Goal: Information Seeking & Learning: Learn about a topic

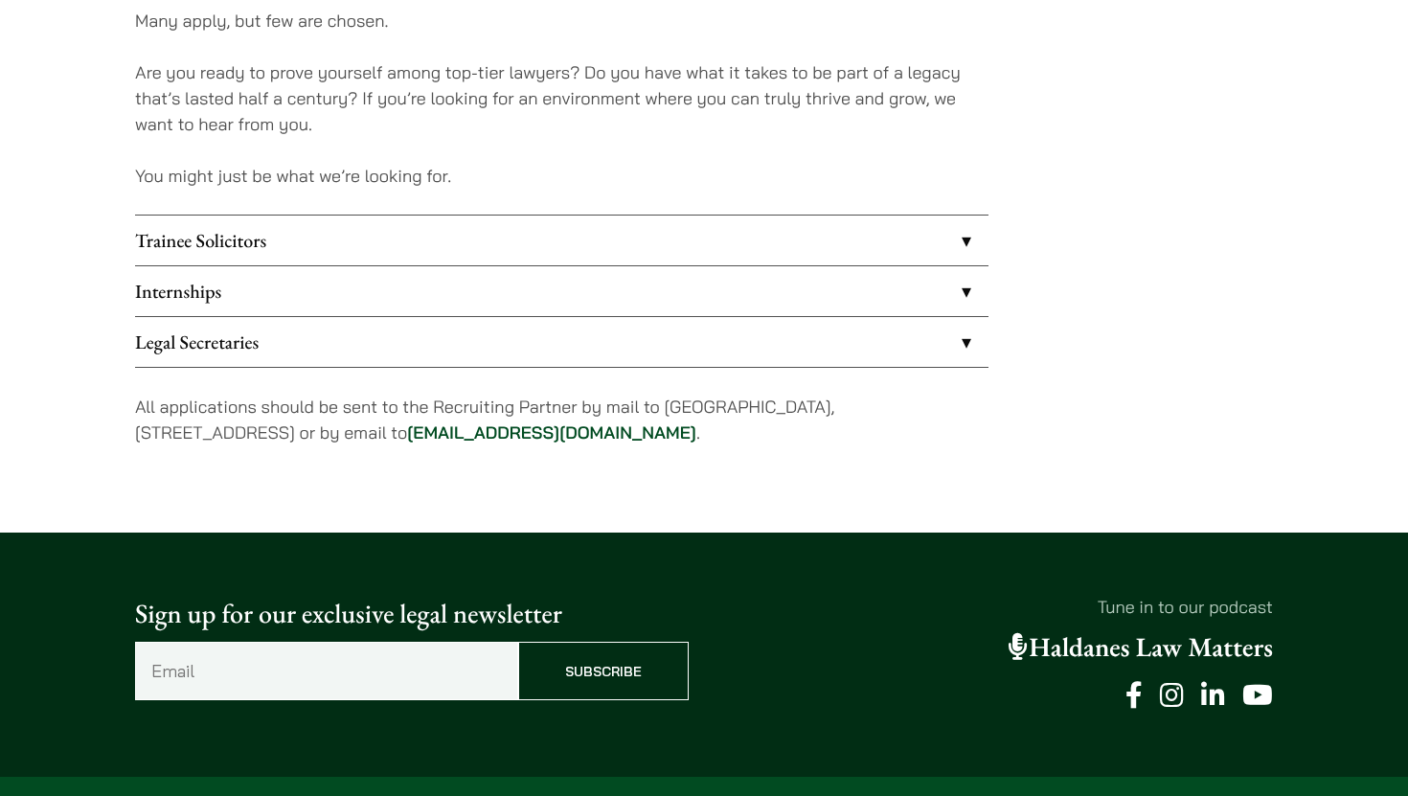
scroll to position [1534, 0]
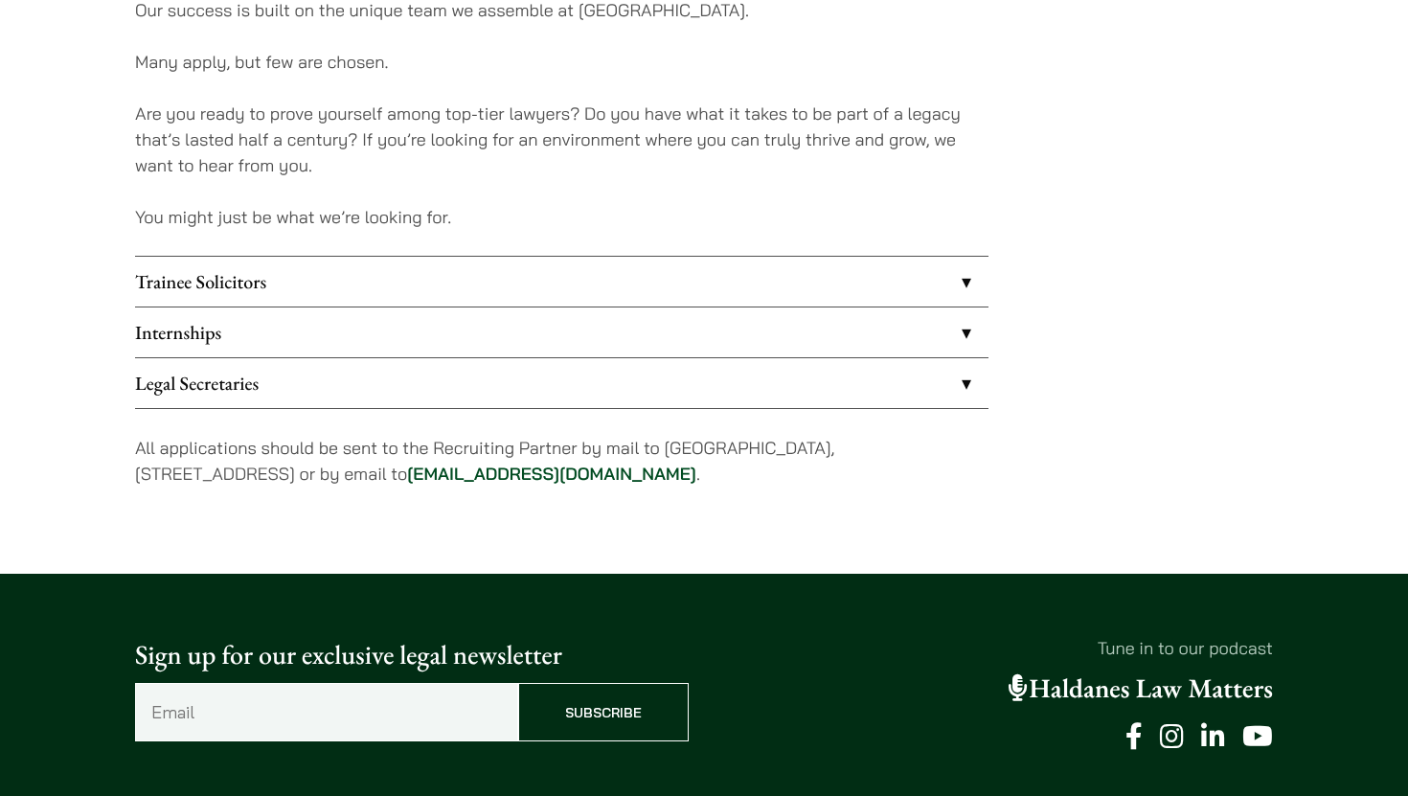
click at [959, 330] on link "Internships" at bounding box center [562, 333] width 854 height 50
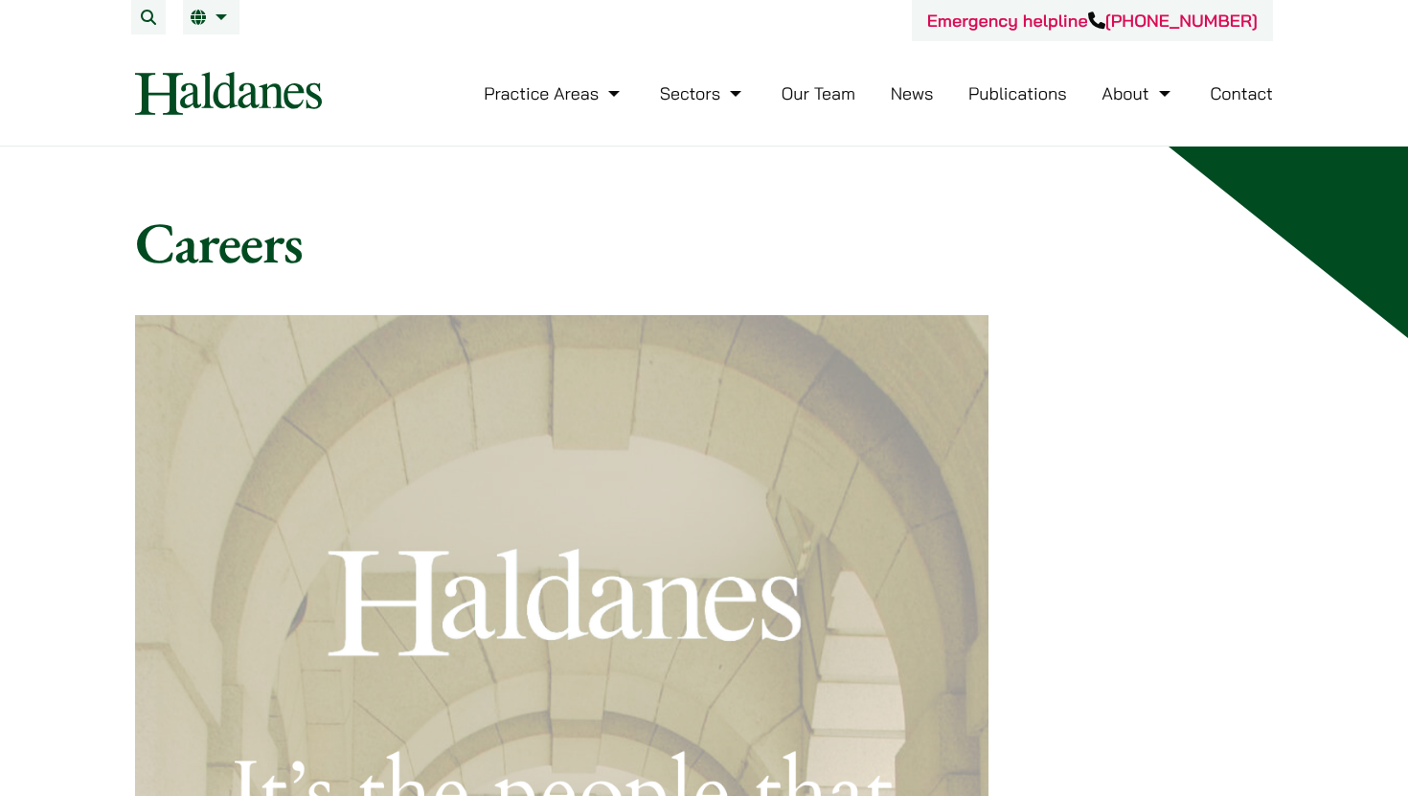
click at [792, 99] on link "Our Team" at bounding box center [819, 93] width 74 height 22
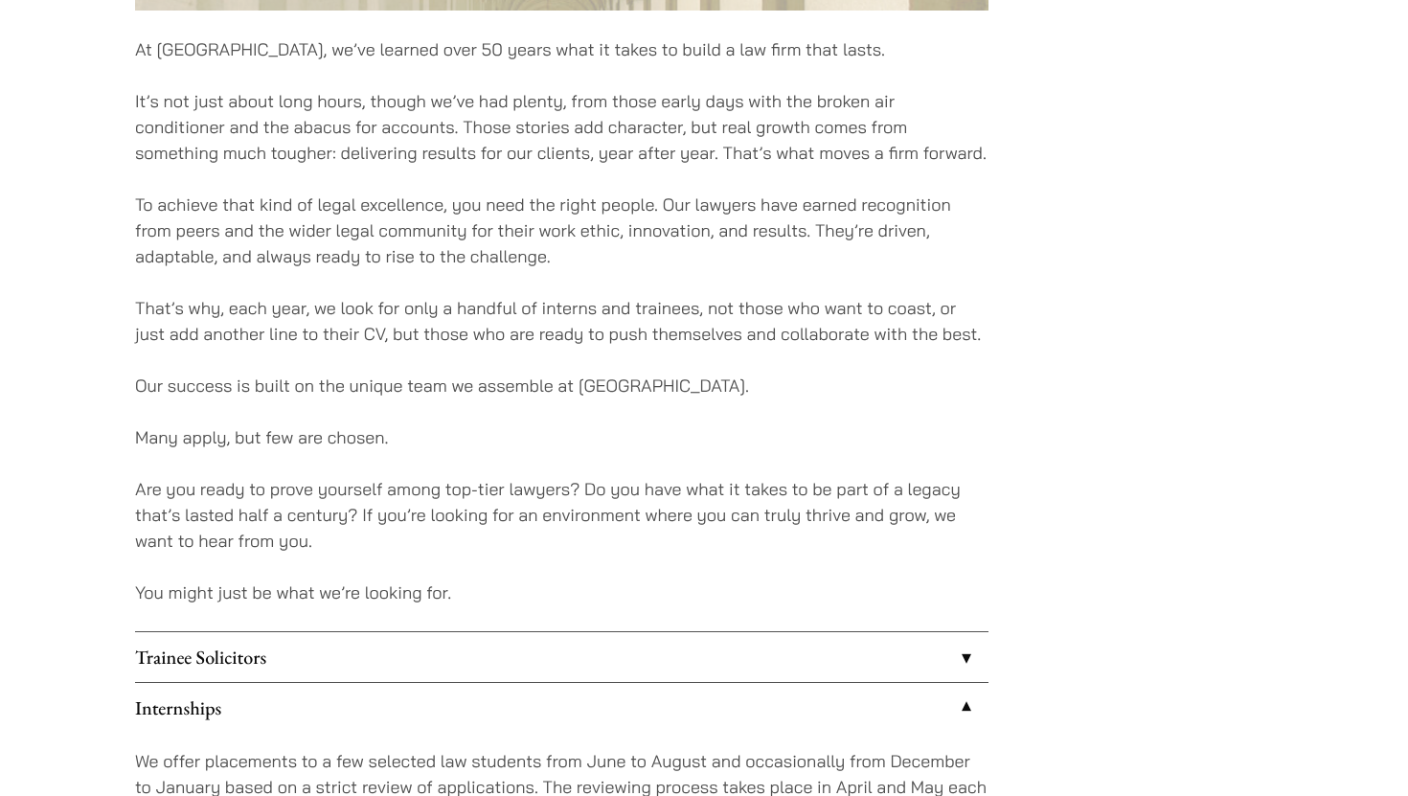
scroll to position [1147, 0]
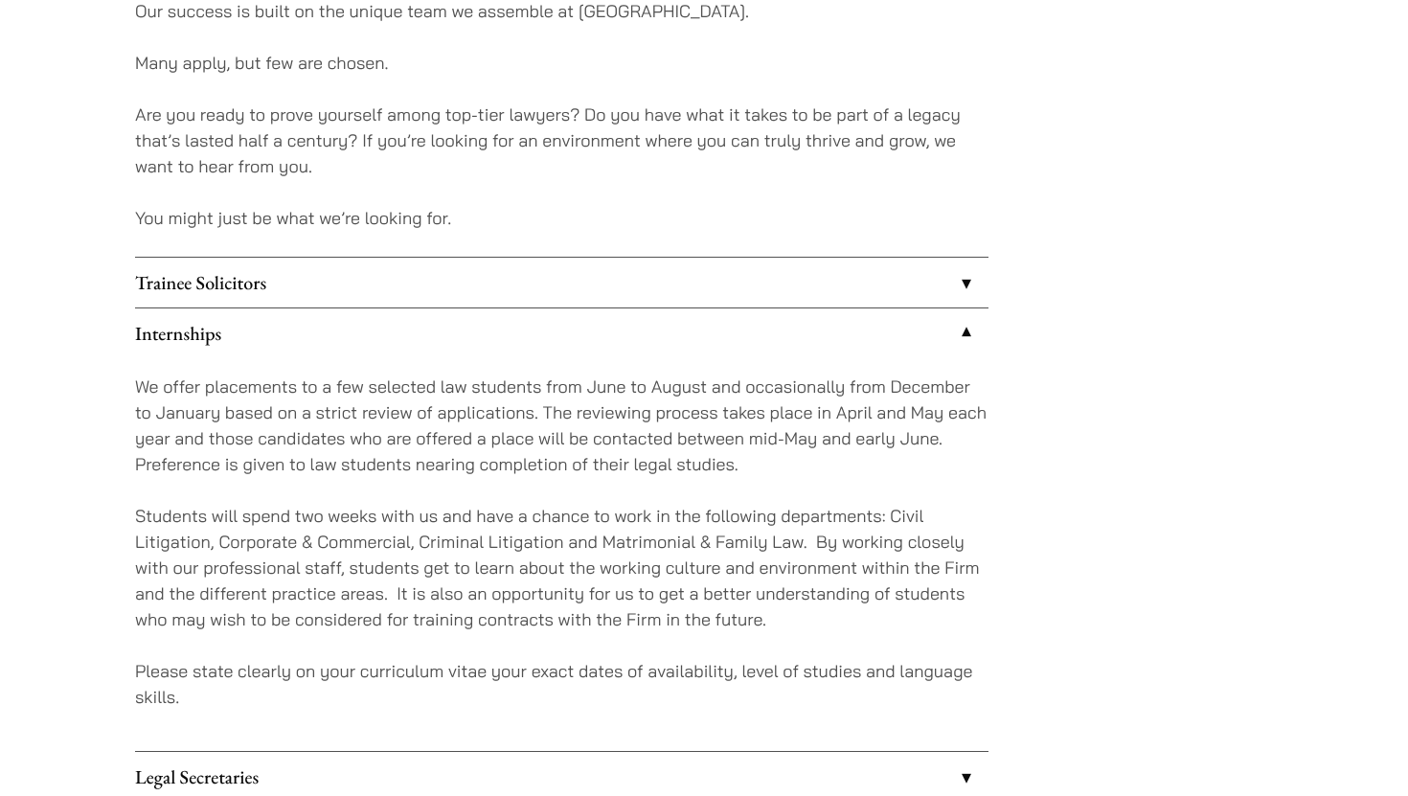
scroll to position [1534, 0]
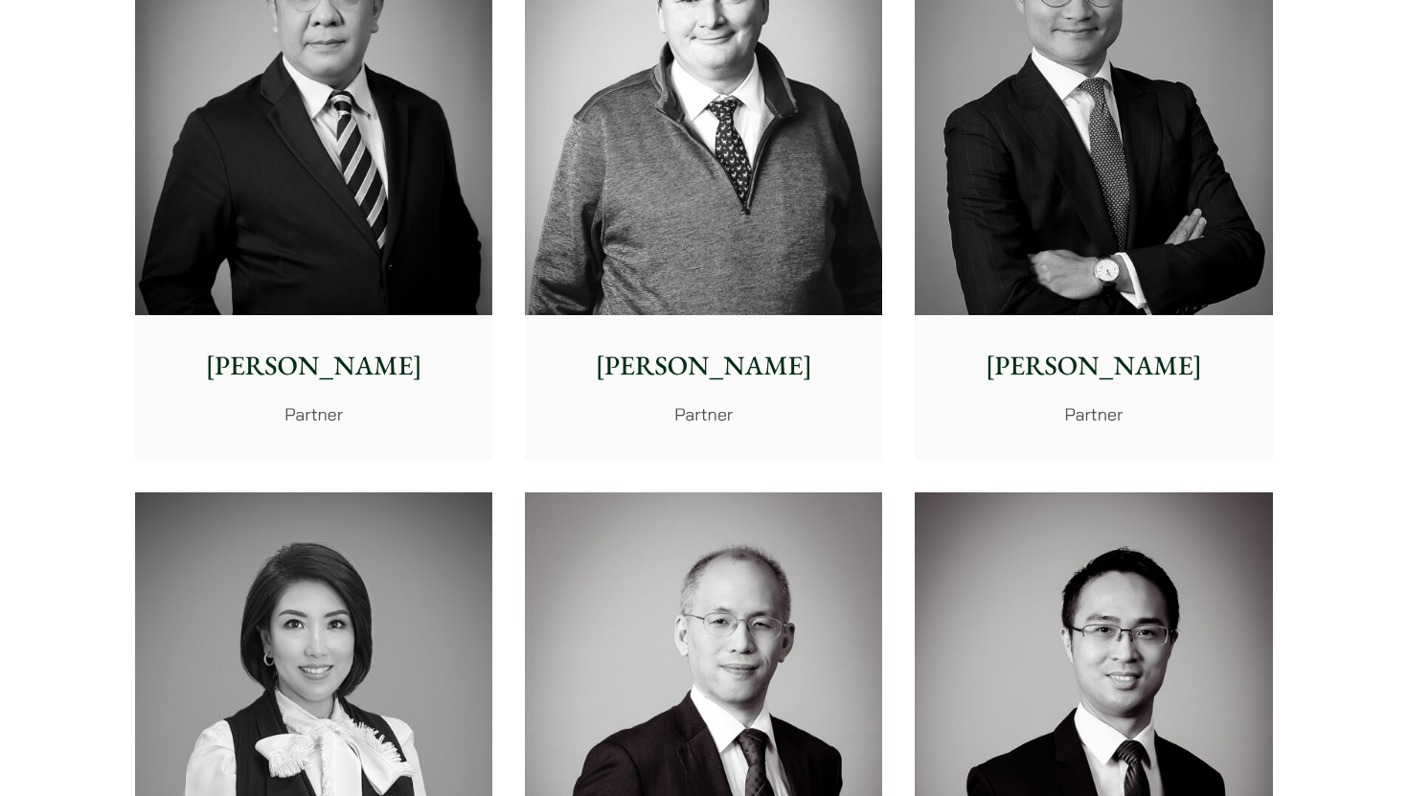
scroll to position [1225, 0]
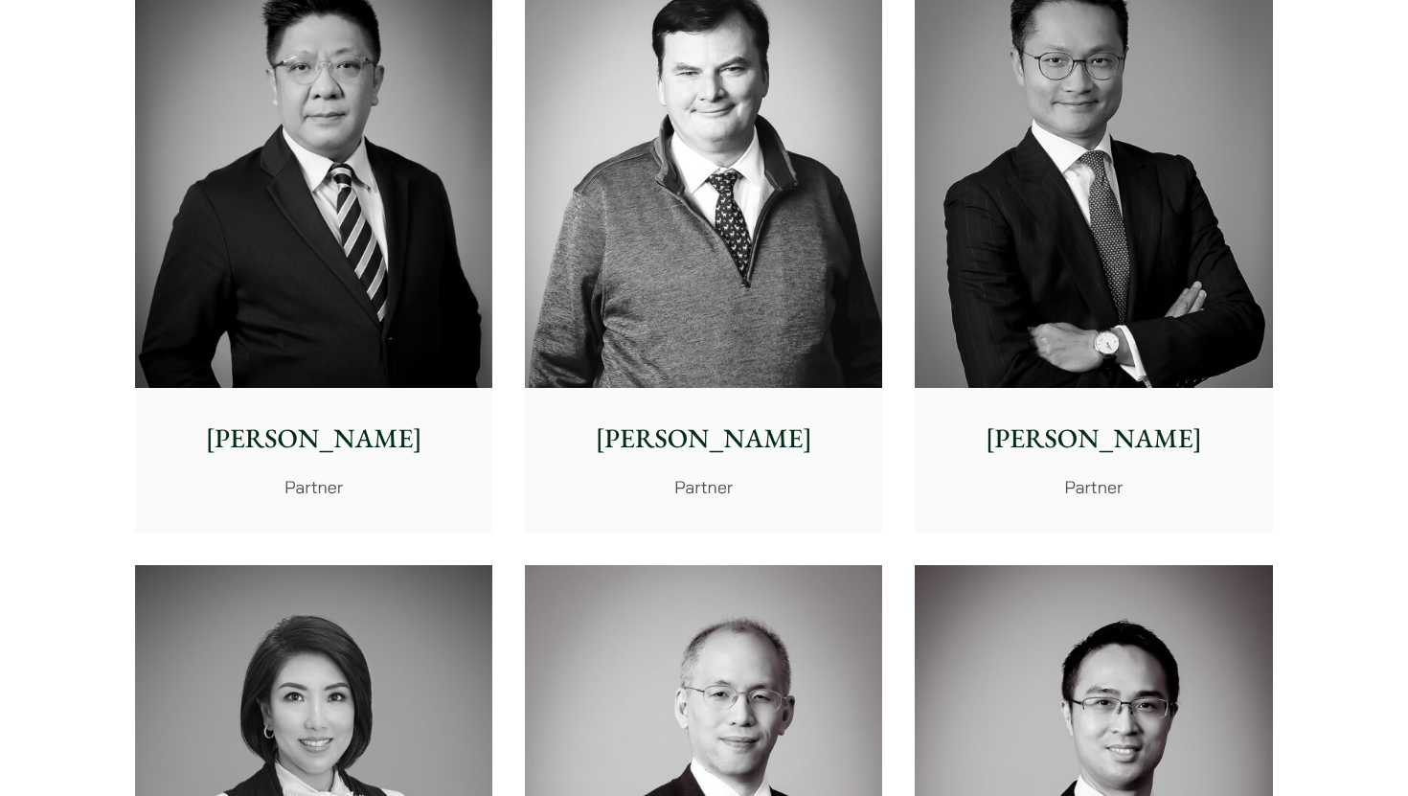
click at [1054, 441] on p "[PERSON_NAME]" at bounding box center [1093, 439] width 327 height 40
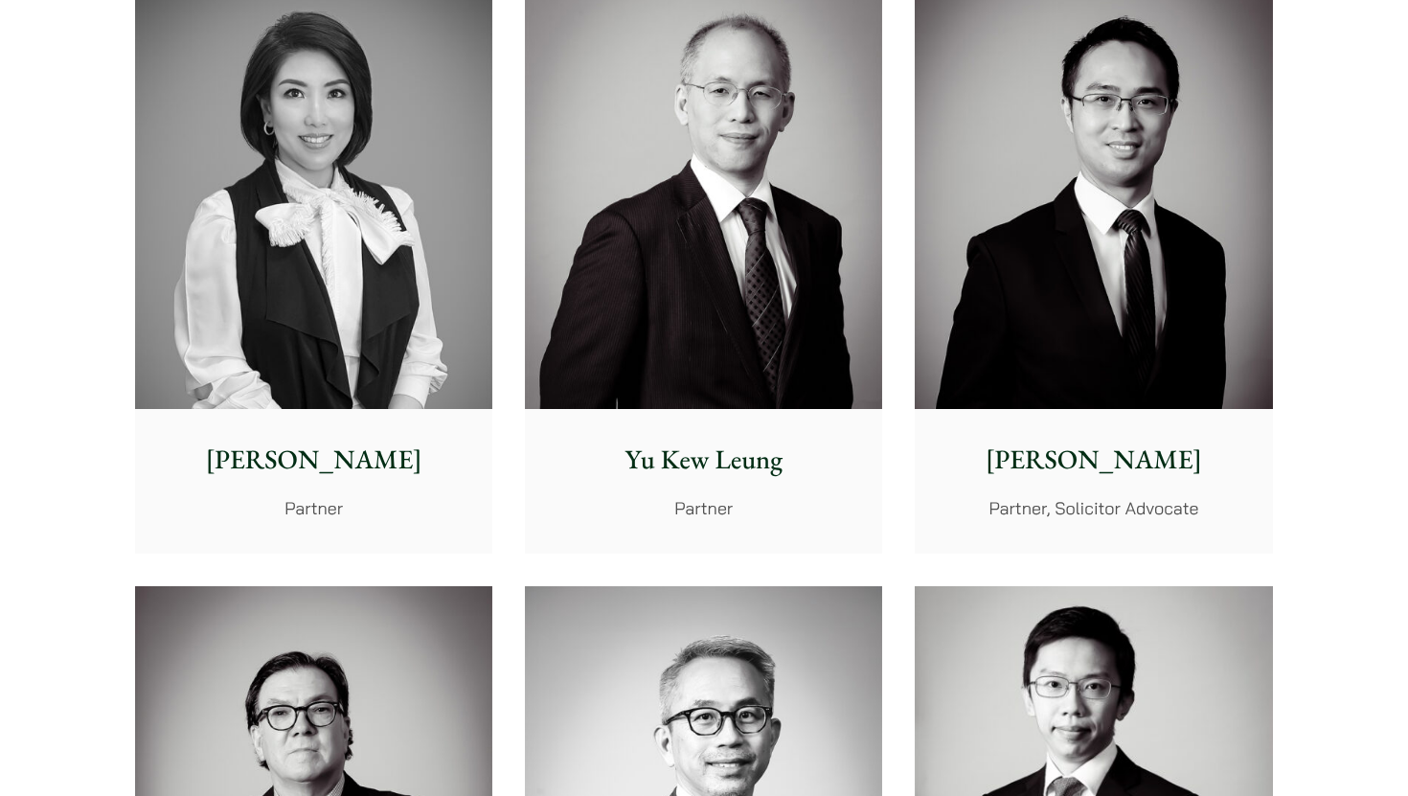
scroll to position [1840, 0]
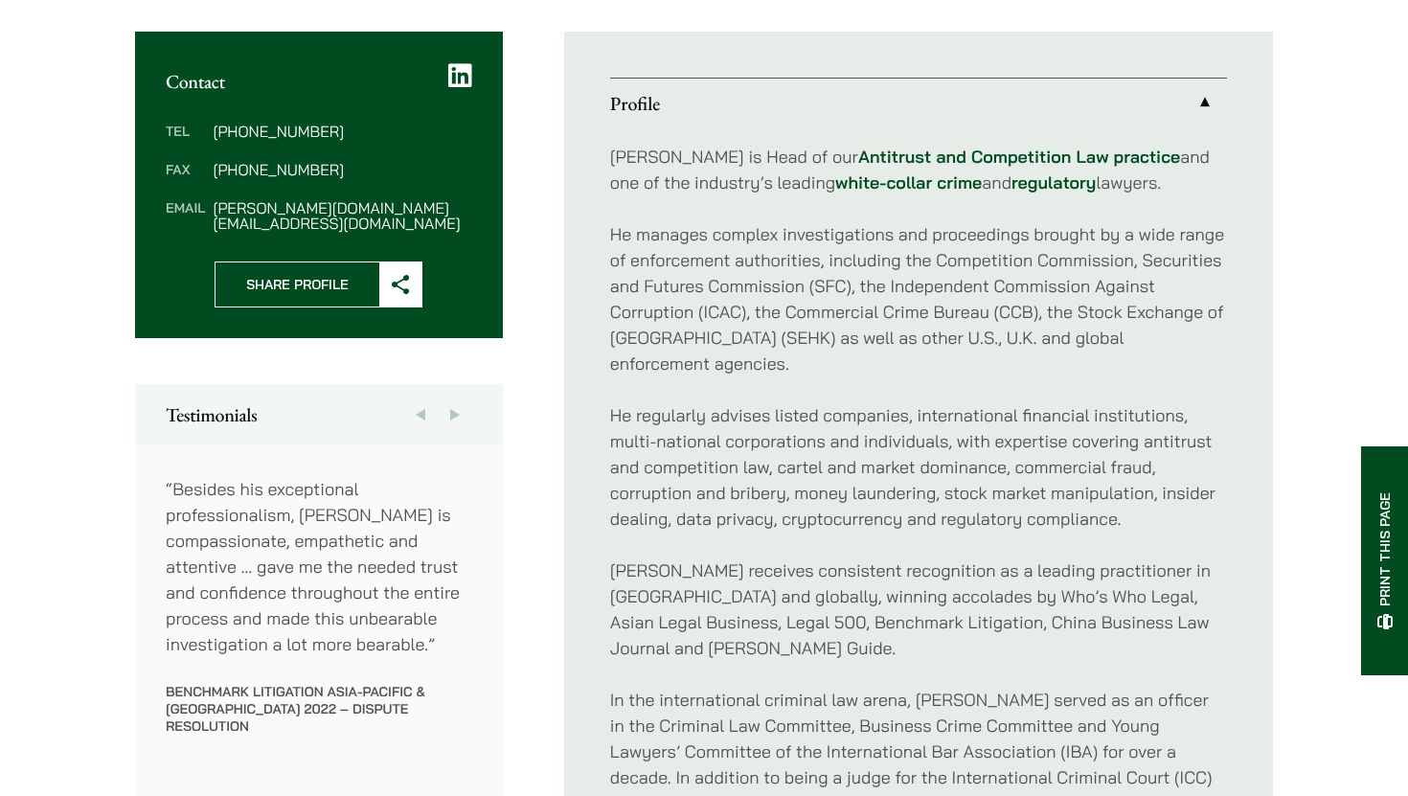
scroll to position [722, 0]
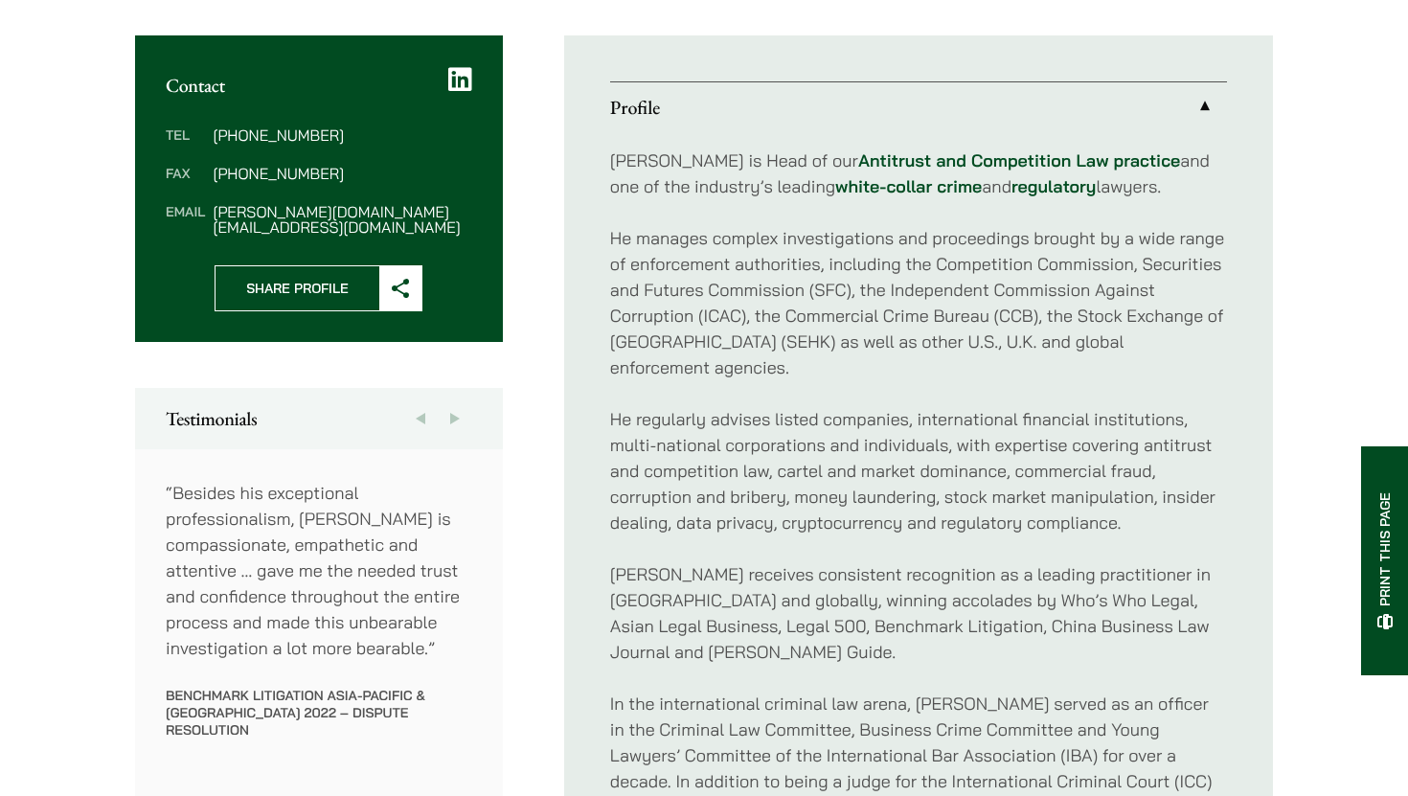
click at [835, 175] on link "white-collar crime" at bounding box center [908, 186] width 147 height 22
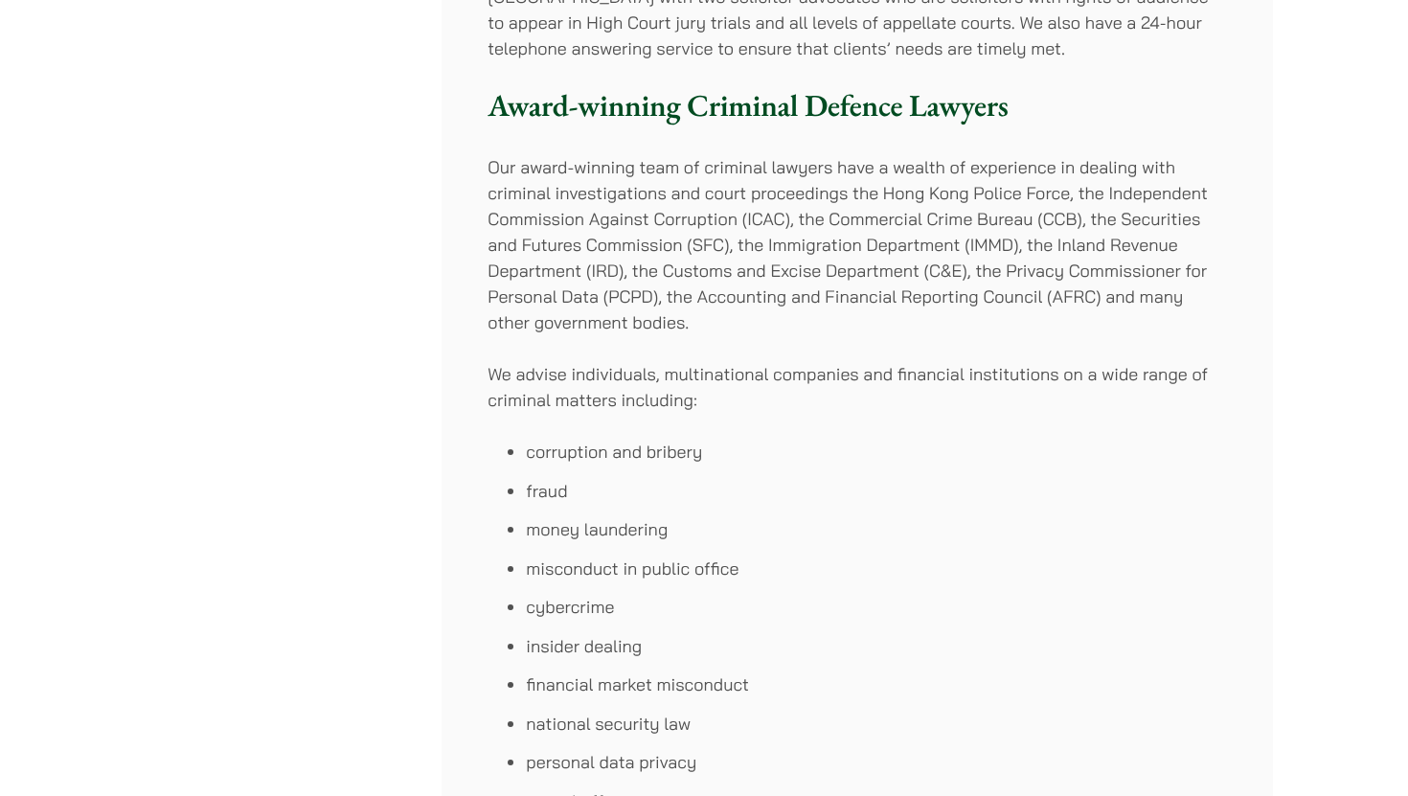
scroll to position [631, 0]
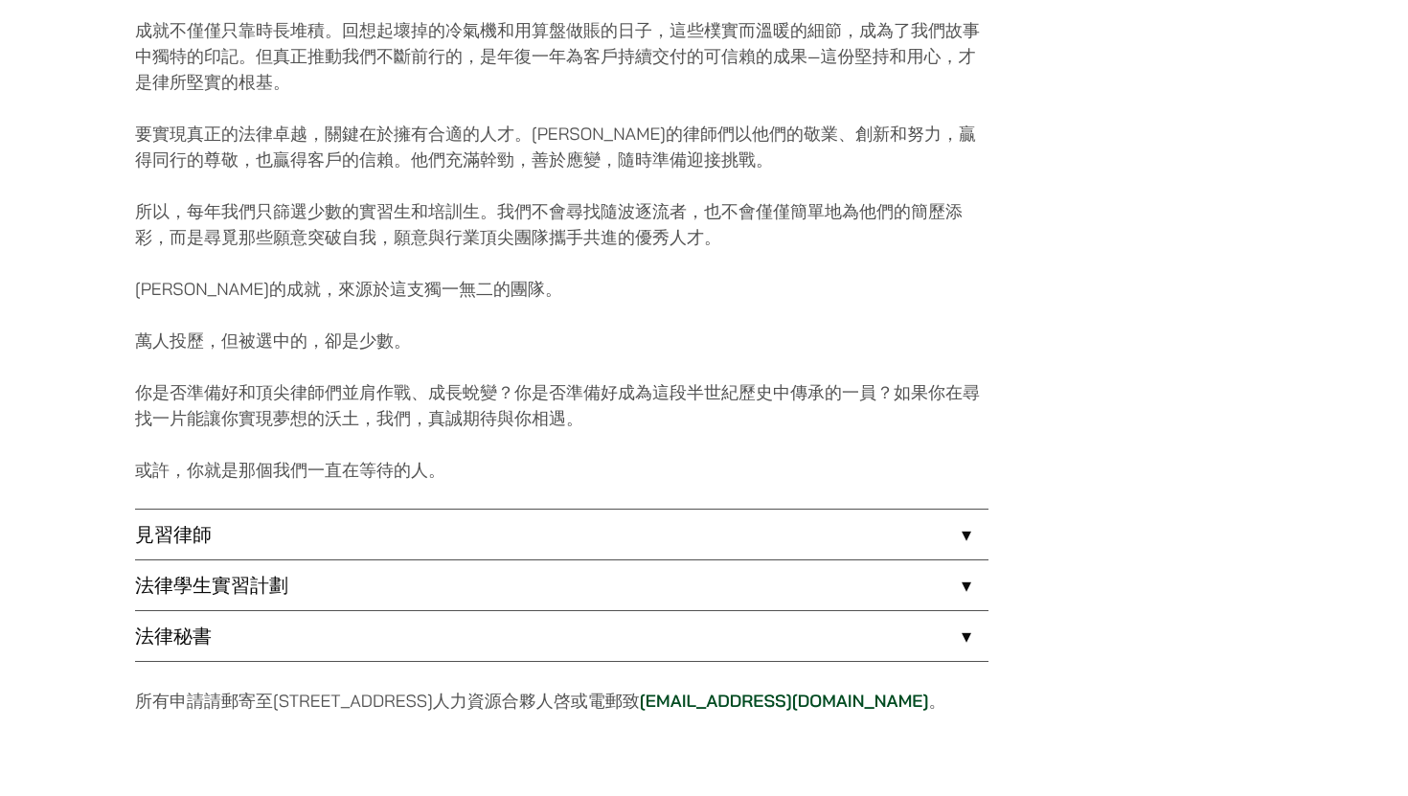
scroll to position [1230, 0]
click at [260, 576] on link "法律學生實習計劃" at bounding box center [562, 585] width 854 height 50
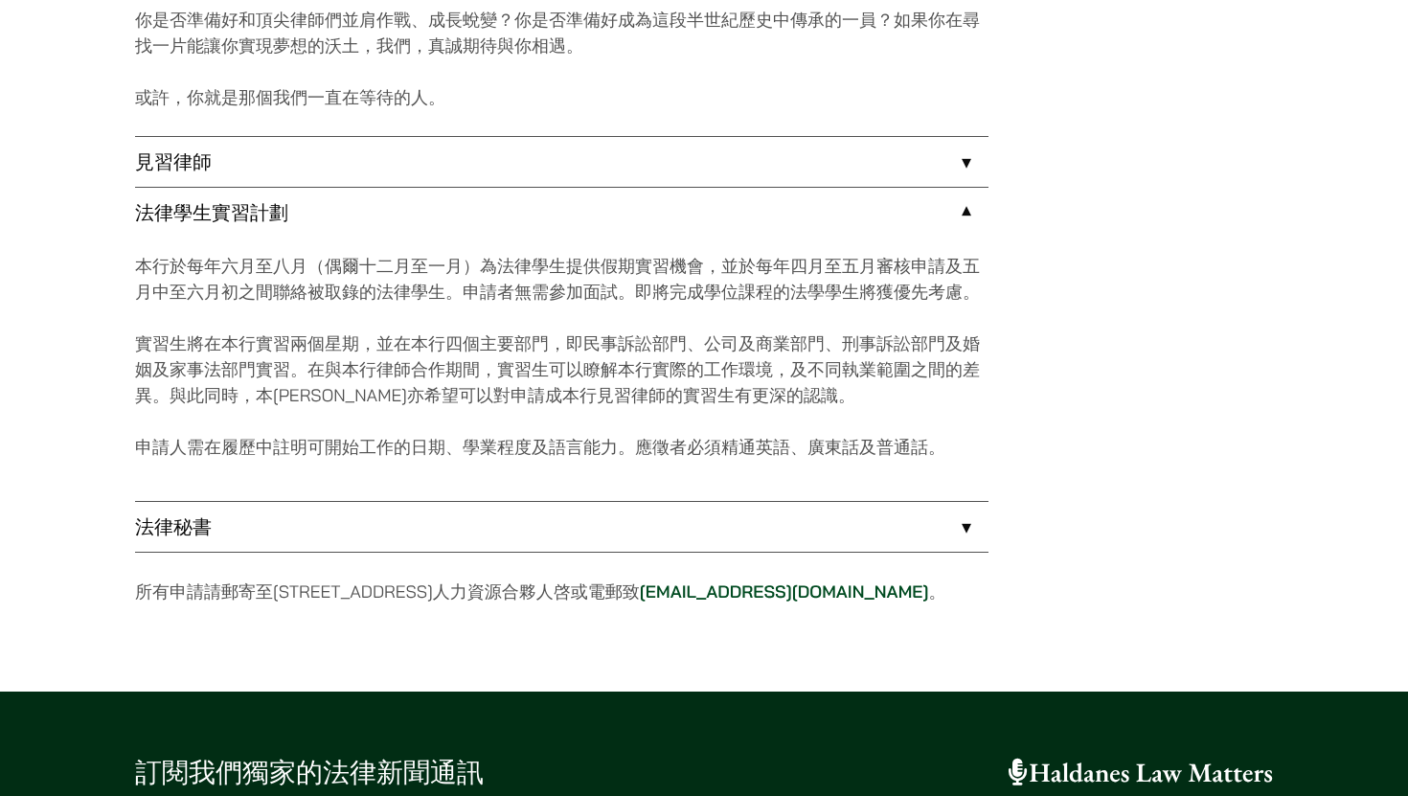
scroll to position [1608, 0]
